Goal: Find specific page/section: Find specific page/section

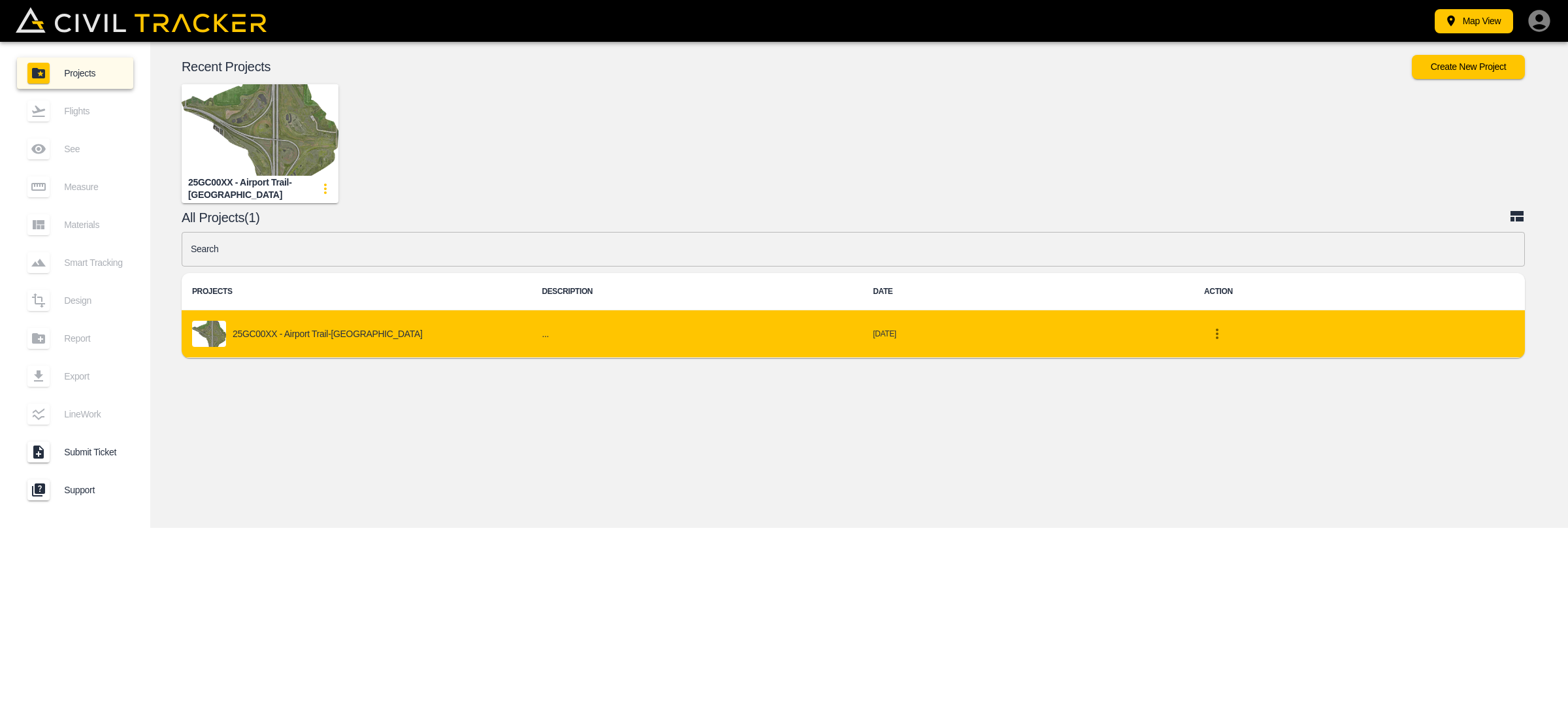
click at [308, 342] on div "25GC00XX - Airport Trail-[GEOGRAPHIC_DATA]" at bounding box center [357, 333] width 329 height 26
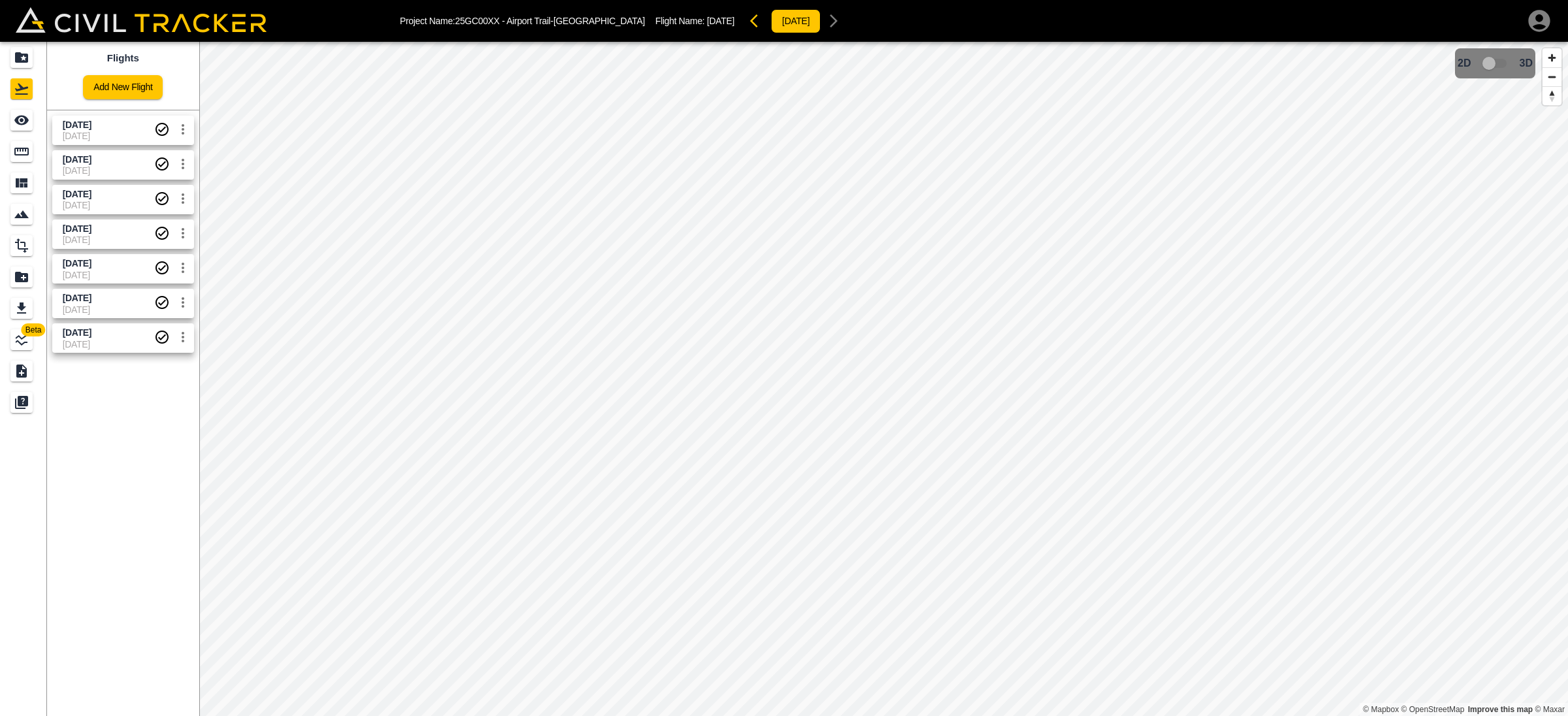
click at [124, 120] on span "[DATE]" at bounding box center [108, 125] width 91 height 12
